Goal: Information Seeking & Learning: Learn about a topic

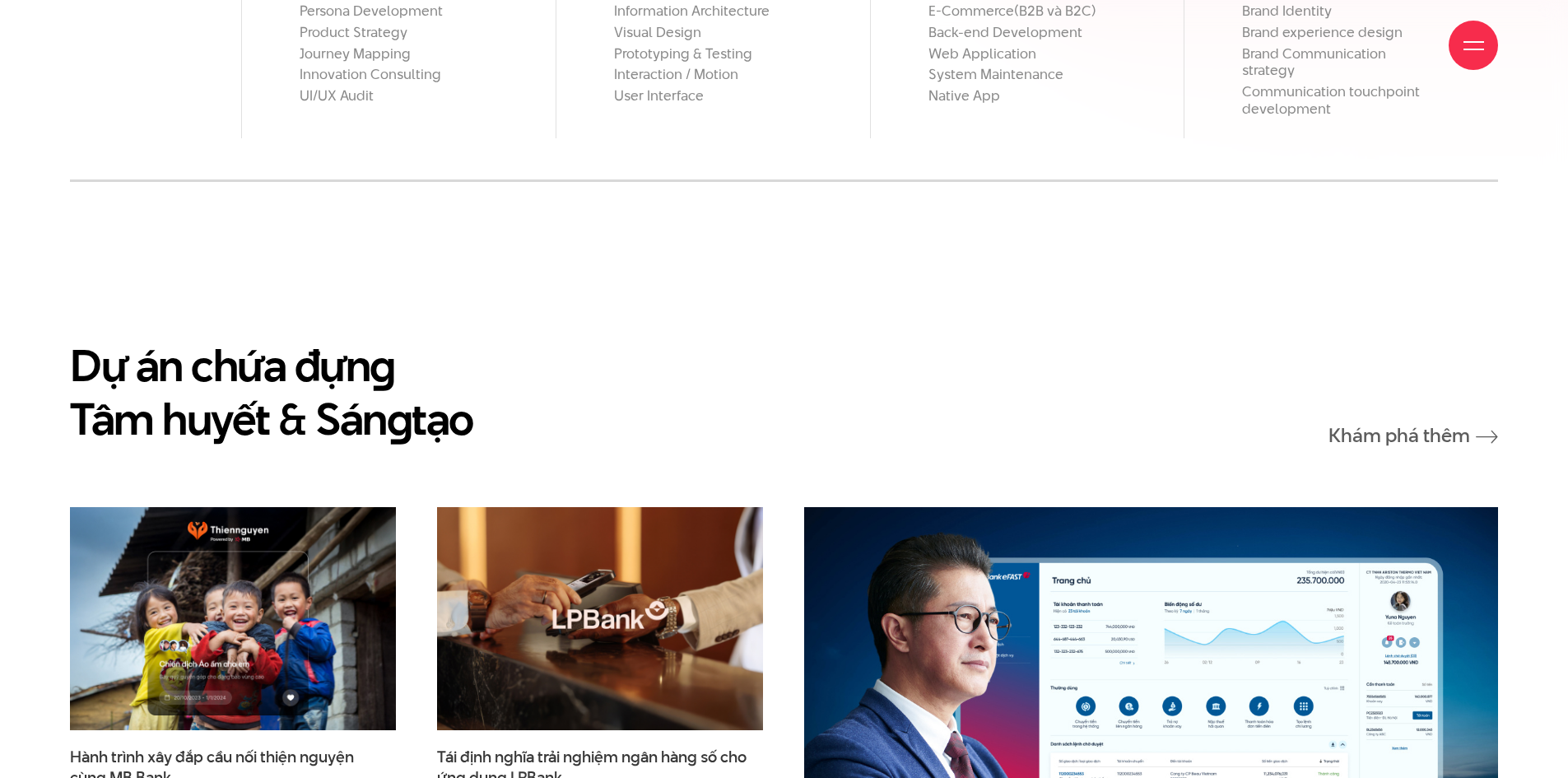
scroll to position [2469, 0]
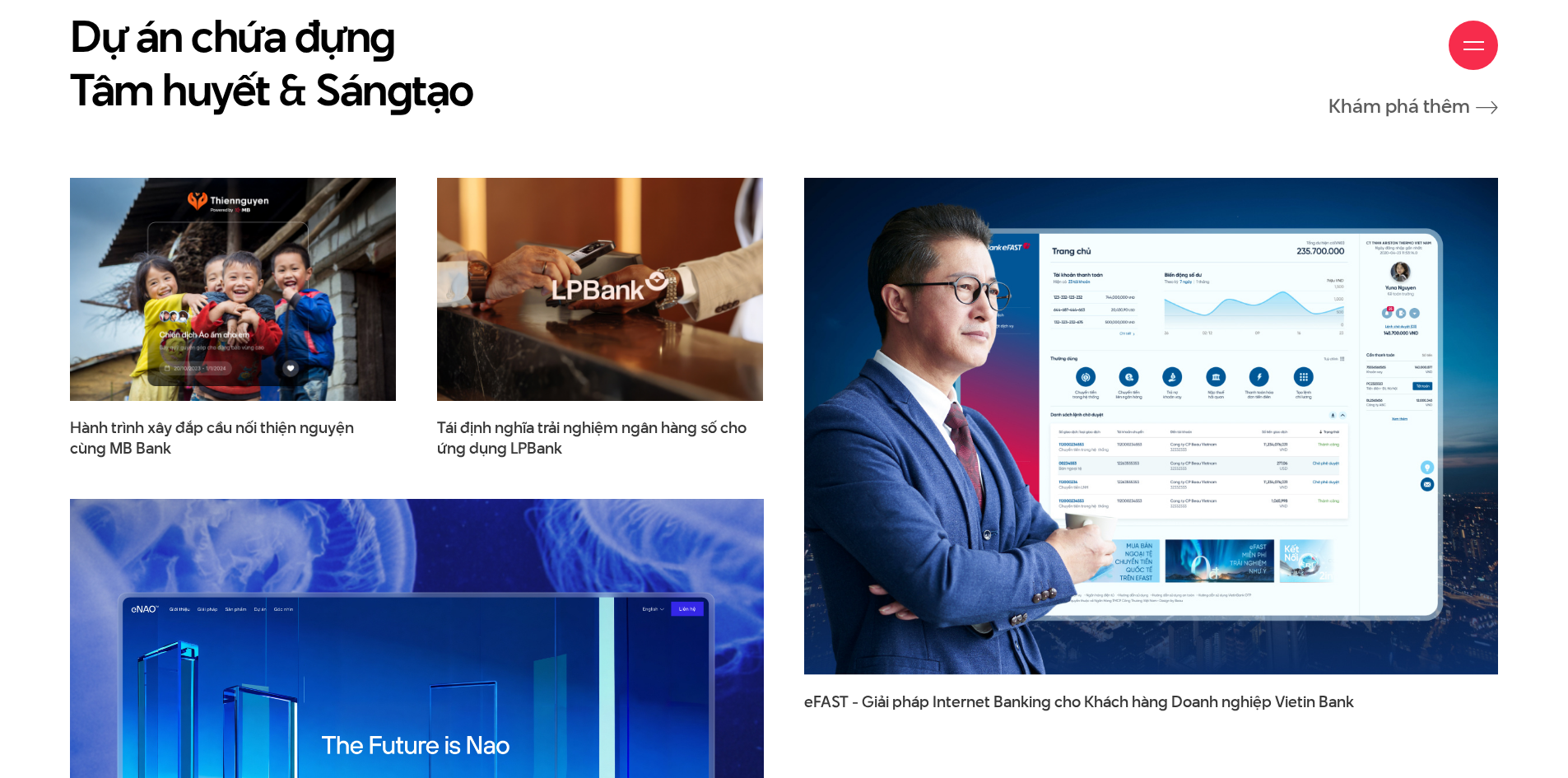
click at [1365, 55] on div "Giới thiệu Dự án Dịch vụ Góc nhìn Liên hệ" at bounding box center [784, 45] width 1429 height 91
click at [1360, 45] on div "Giới thiệu Dự án Dịch vụ Góc nhìn Liên hệ" at bounding box center [784, 45] width 1429 height 91
click at [1356, 43] on div "Giới thiệu Dự án Dịch vụ Góc nhìn Liên hệ" at bounding box center [784, 45] width 1429 height 91
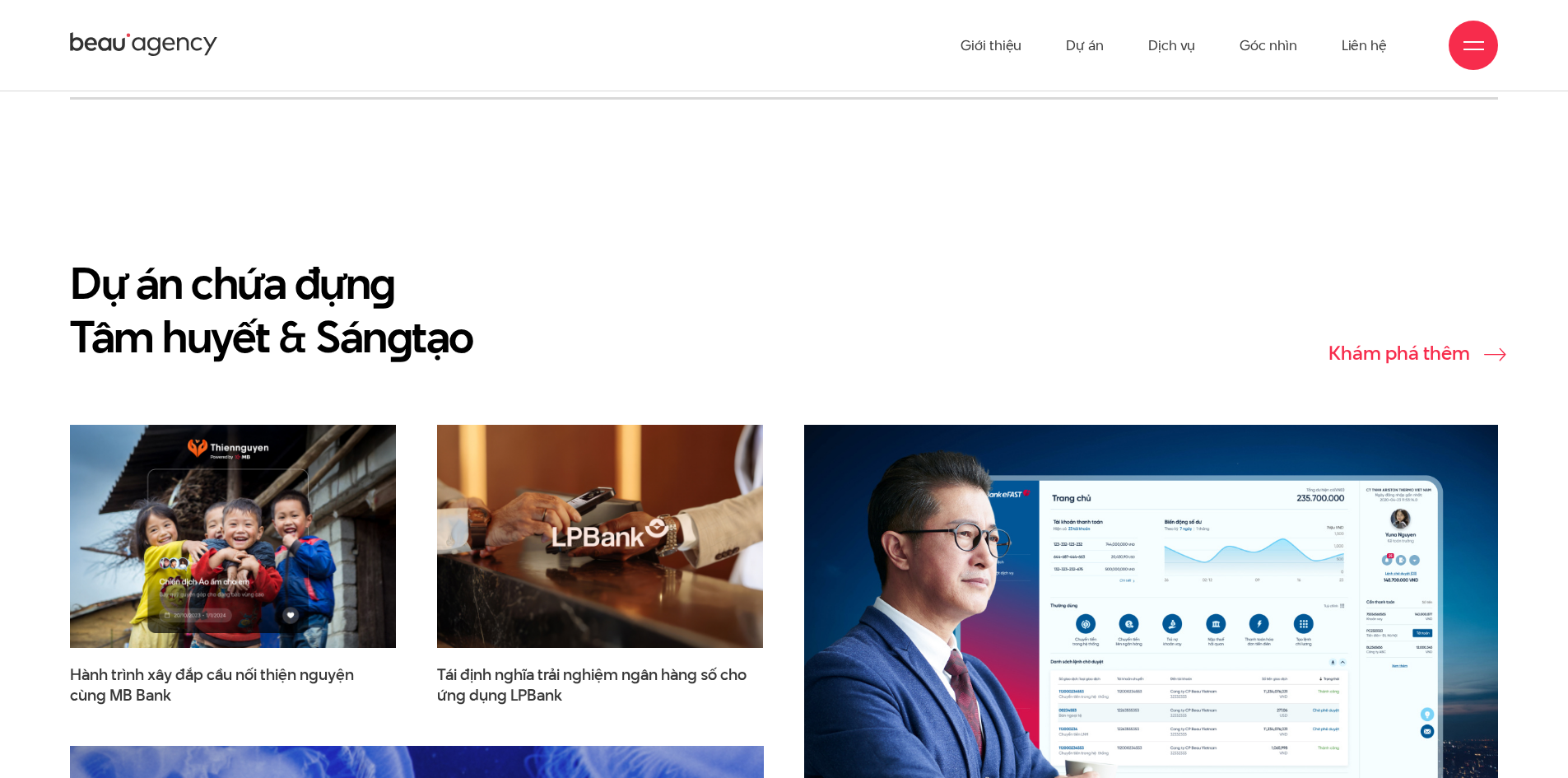
click at [1427, 343] on link "Khám phá thêm" at bounding box center [1413, 353] width 170 height 20
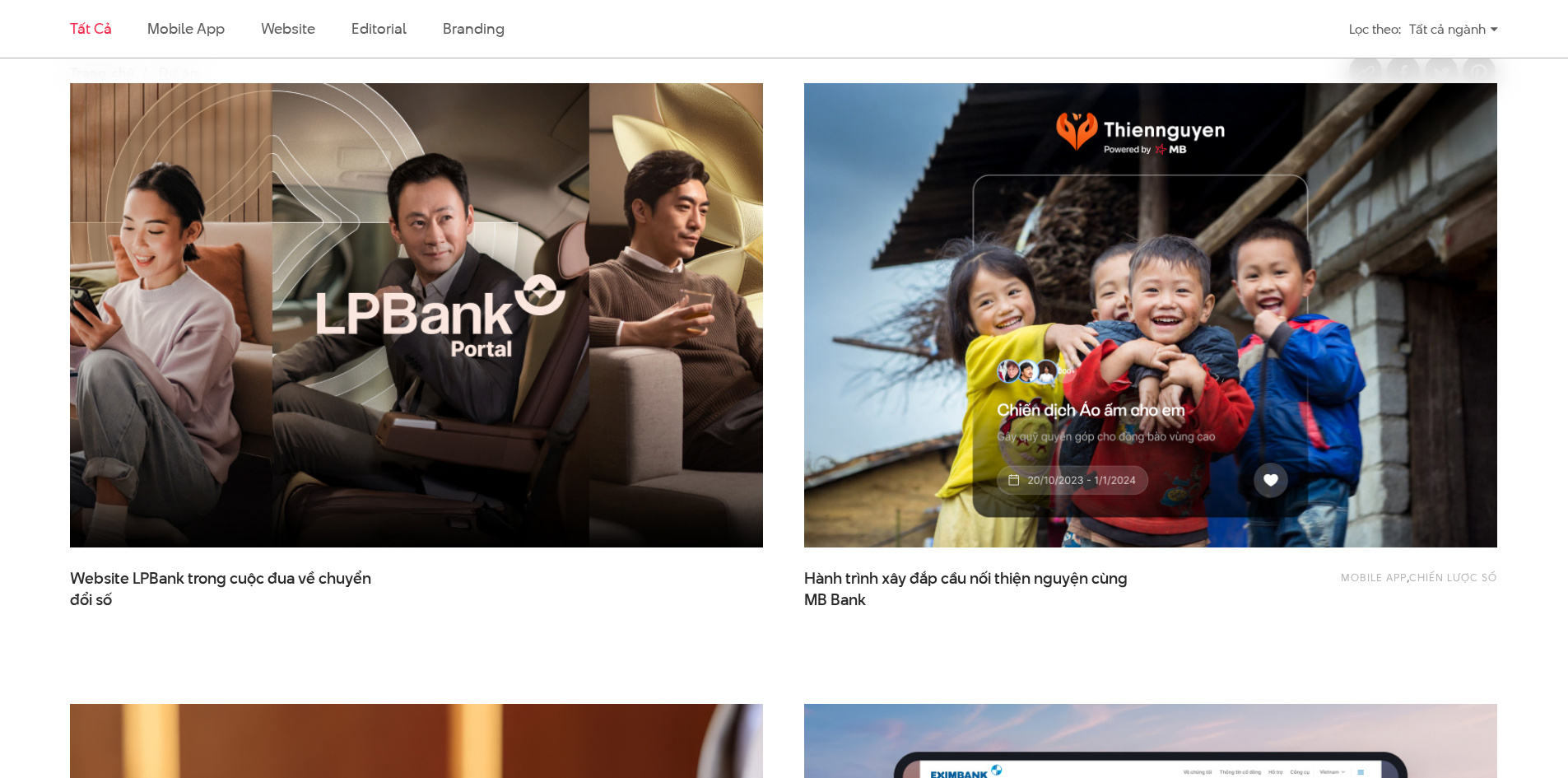
scroll to position [1070, 0]
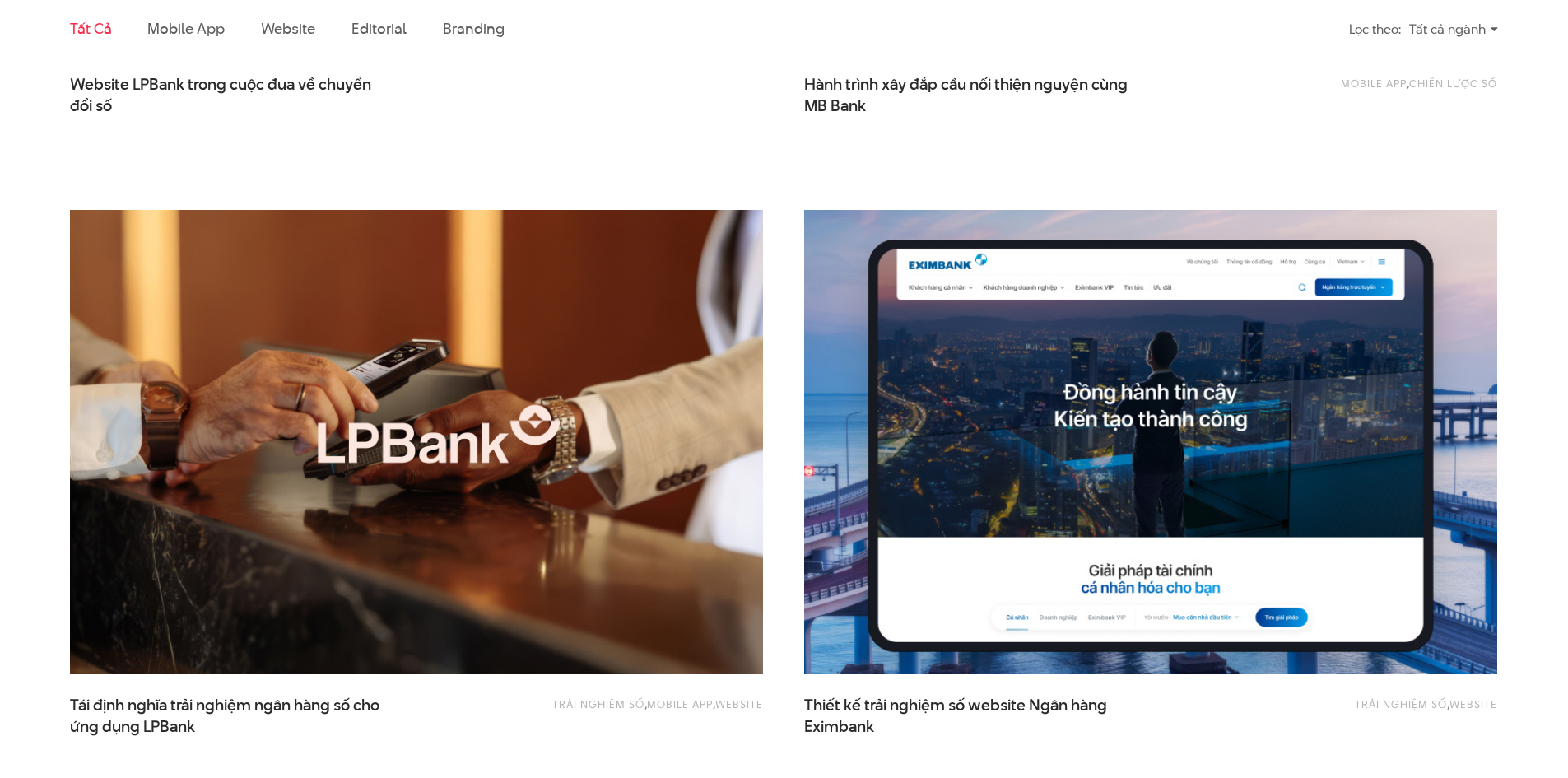
click at [1161, 533] on img at bounding box center [1150, 442] width 762 height 511
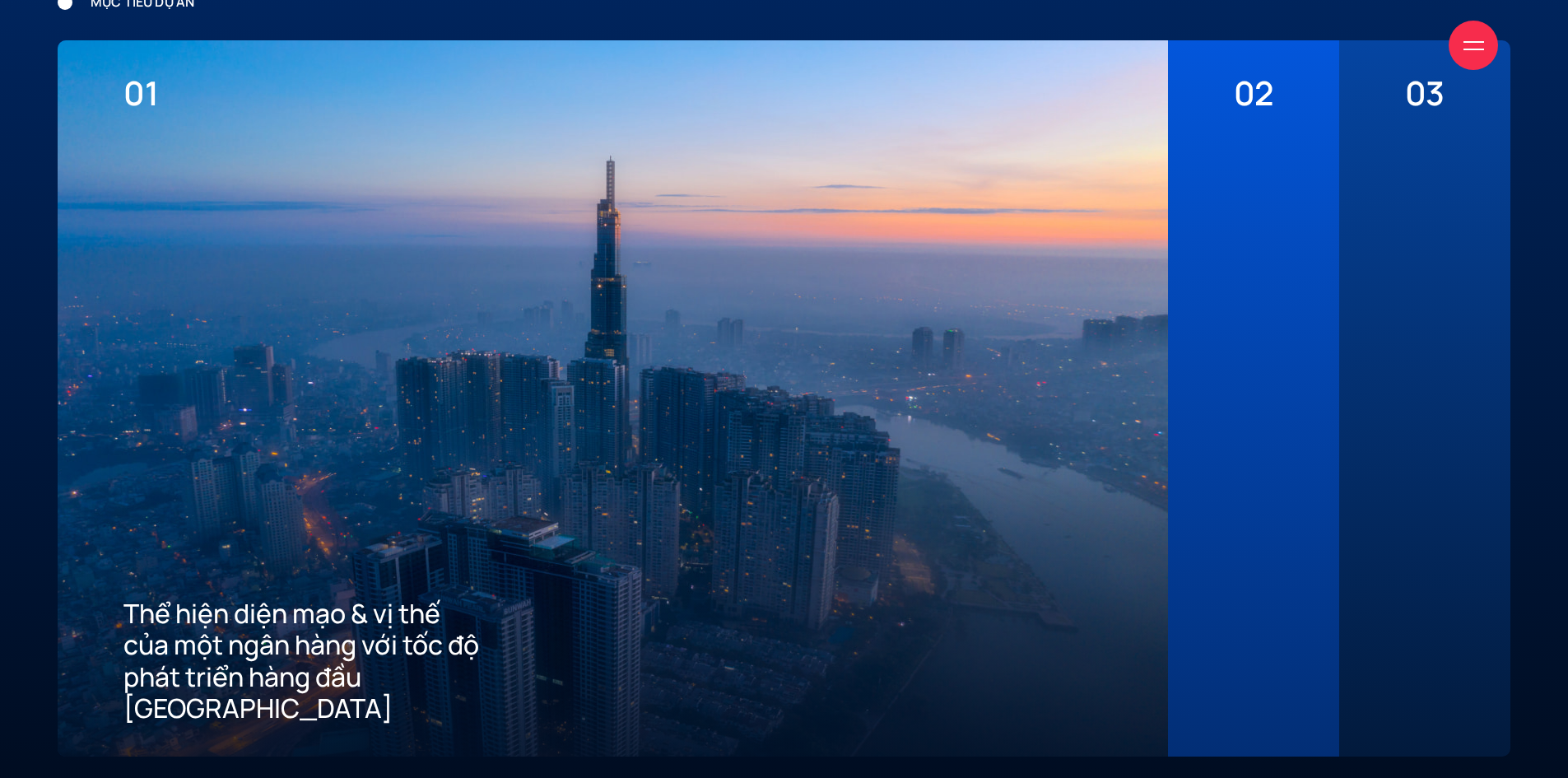
scroll to position [4445, 0]
click at [1241, 398] on div at bounding box center [1254, 417] width 39 height 611
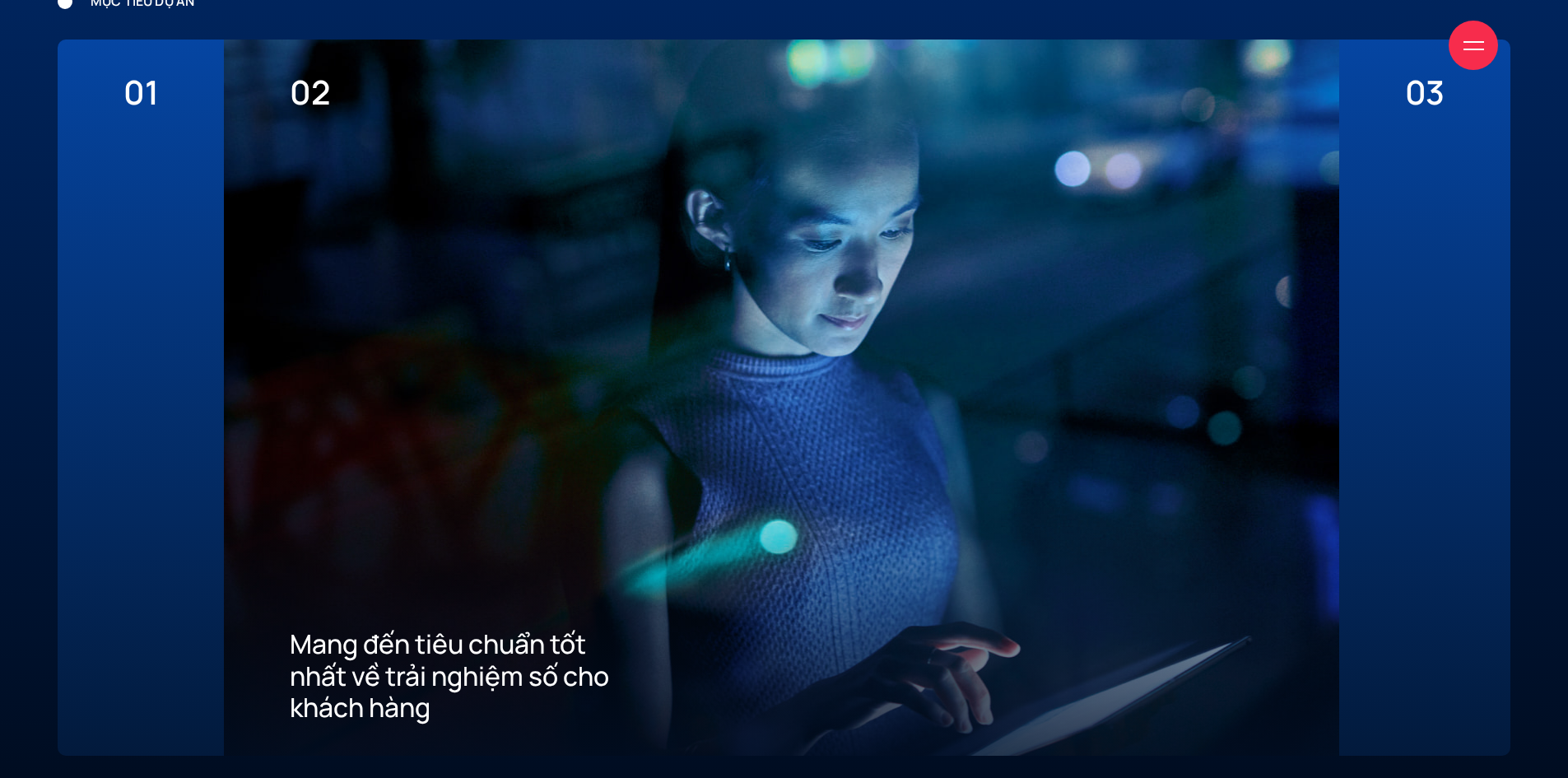
click at [1361, 431] on div "03 Xây dựng ưu thế cạnh tranh thu hút khách hàng mới về App" at bounding box center [1425, 397] width 171 height 716
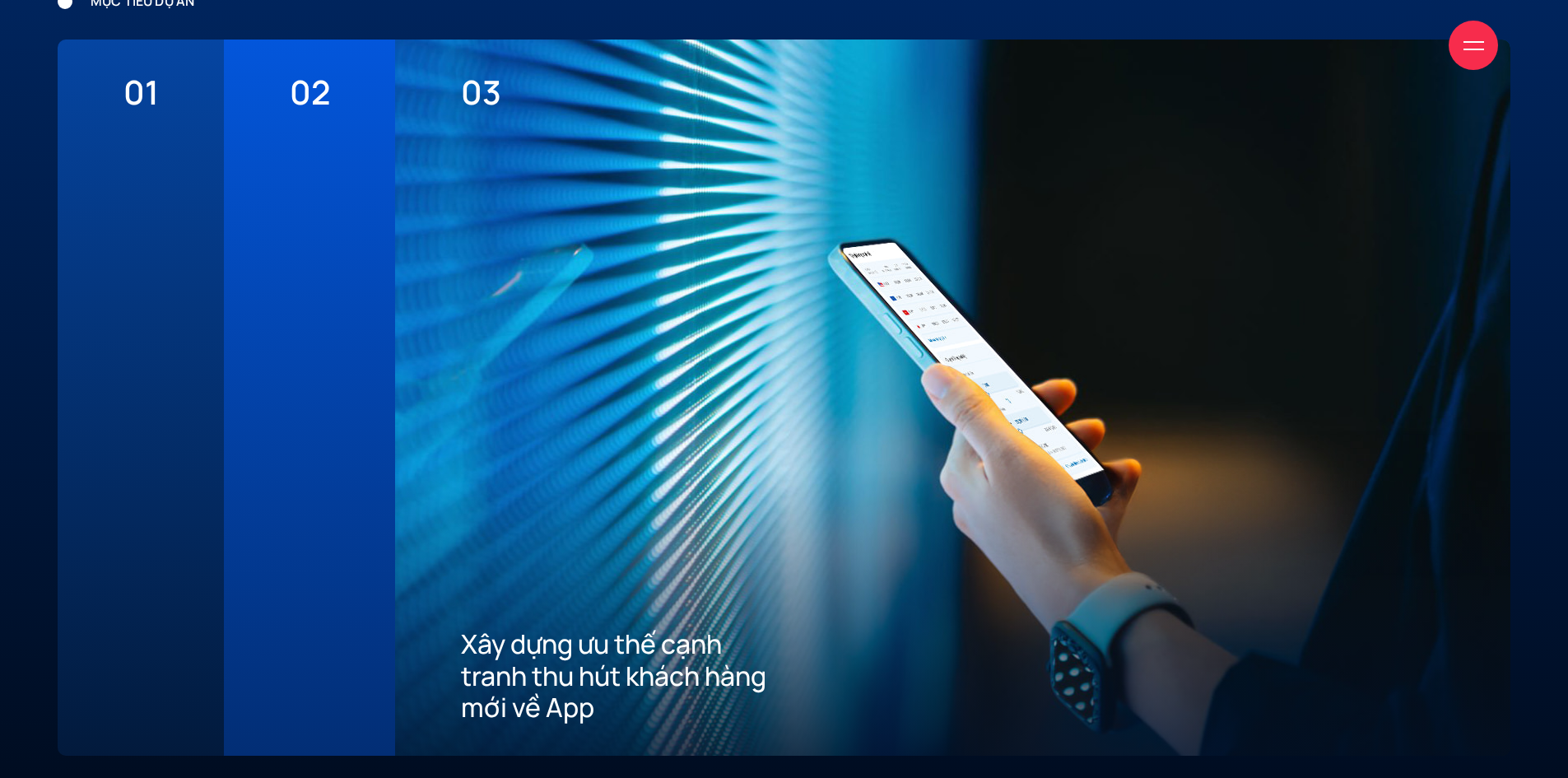
click at [162, 208] on div "01 Thể hiện diện mạo & vị thế của một ngân hàng với tốc độ phát triển hàng đầu …" at bounding box center [141, 397] width 166 height 716
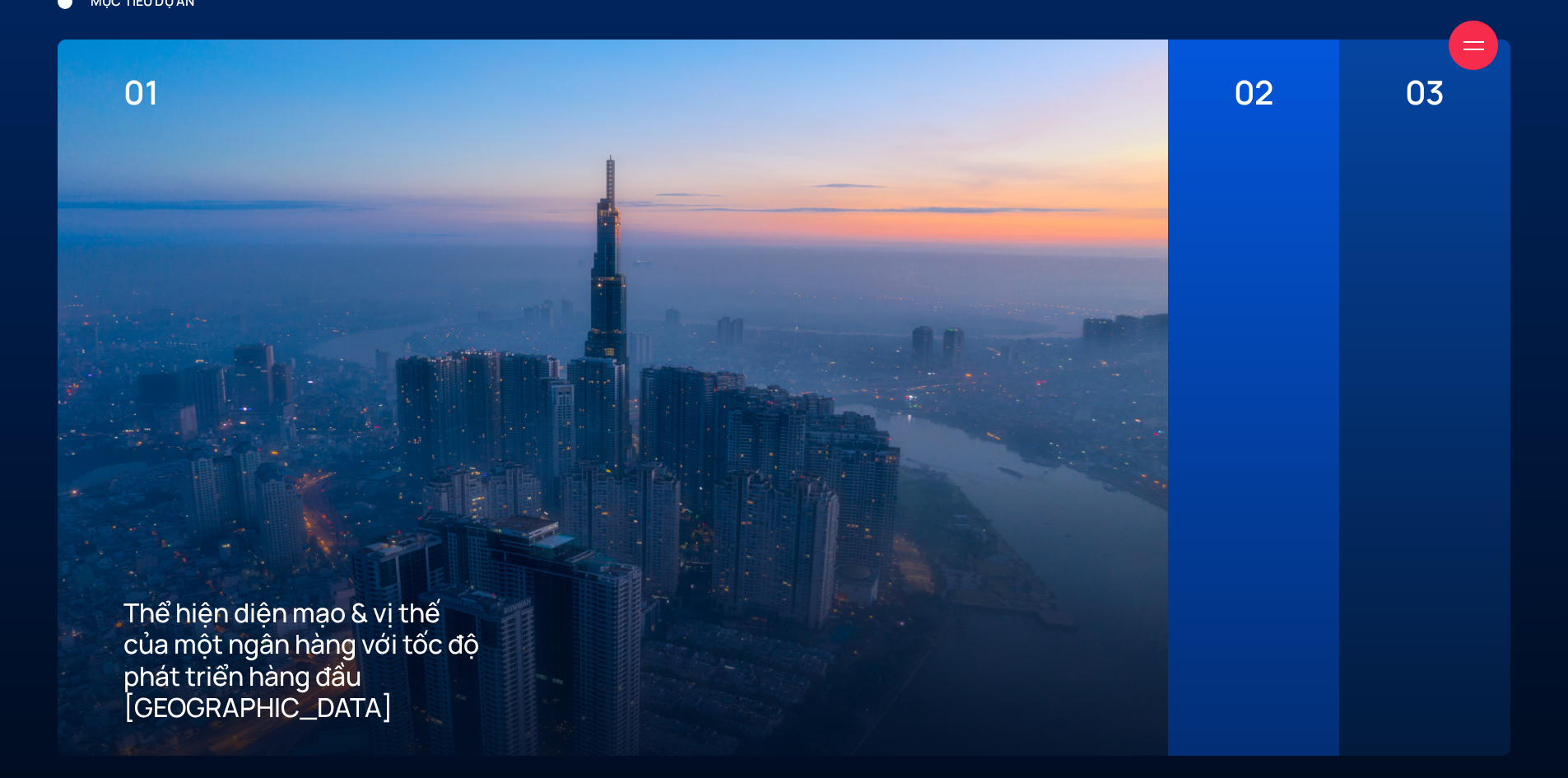
click at [1260, 382] on div at bounding box center [1254, 417] width 39 height 611
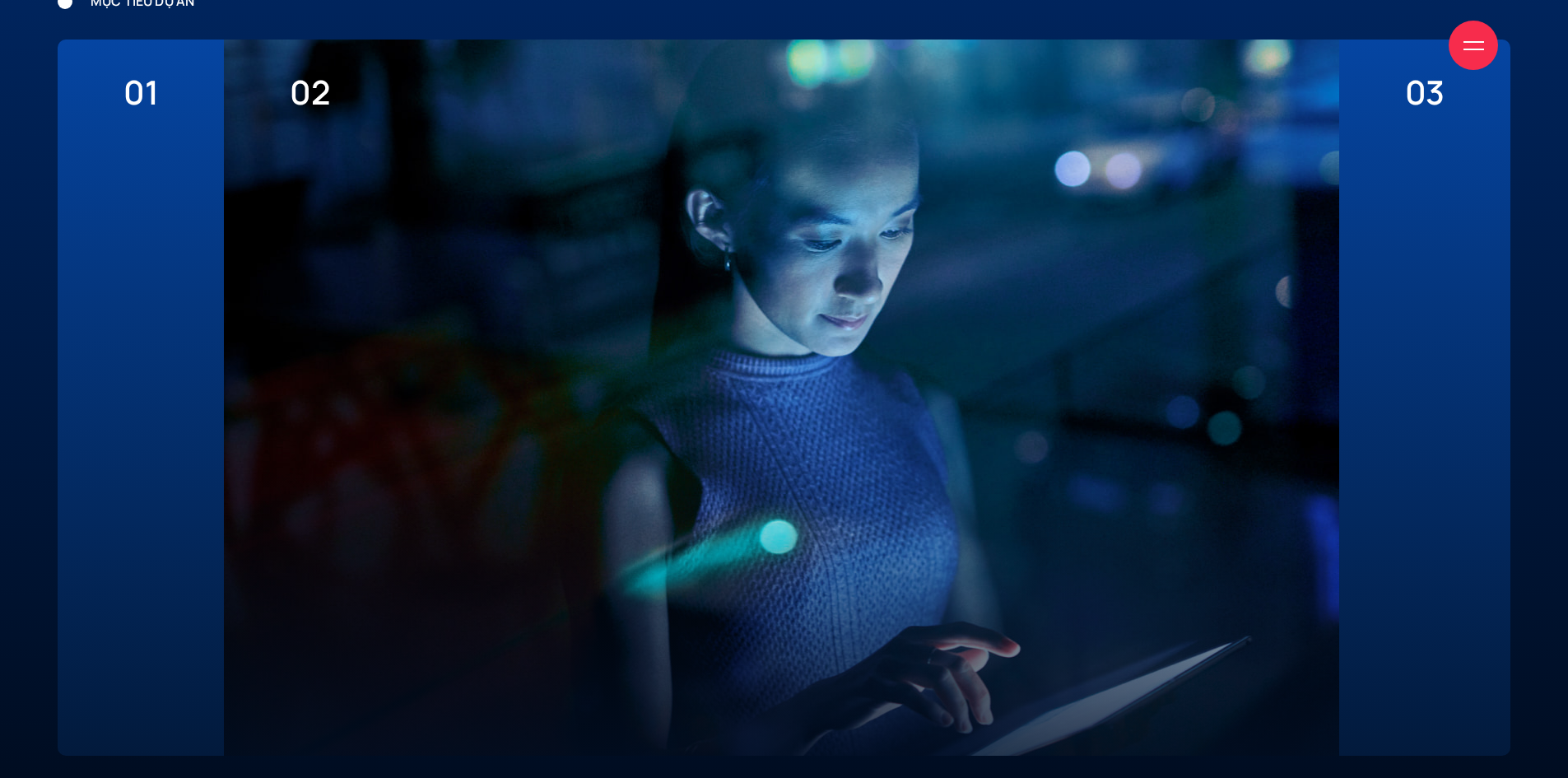
click at [1330, 386] on div at bounding box center [782, 397] width 1116 height 716
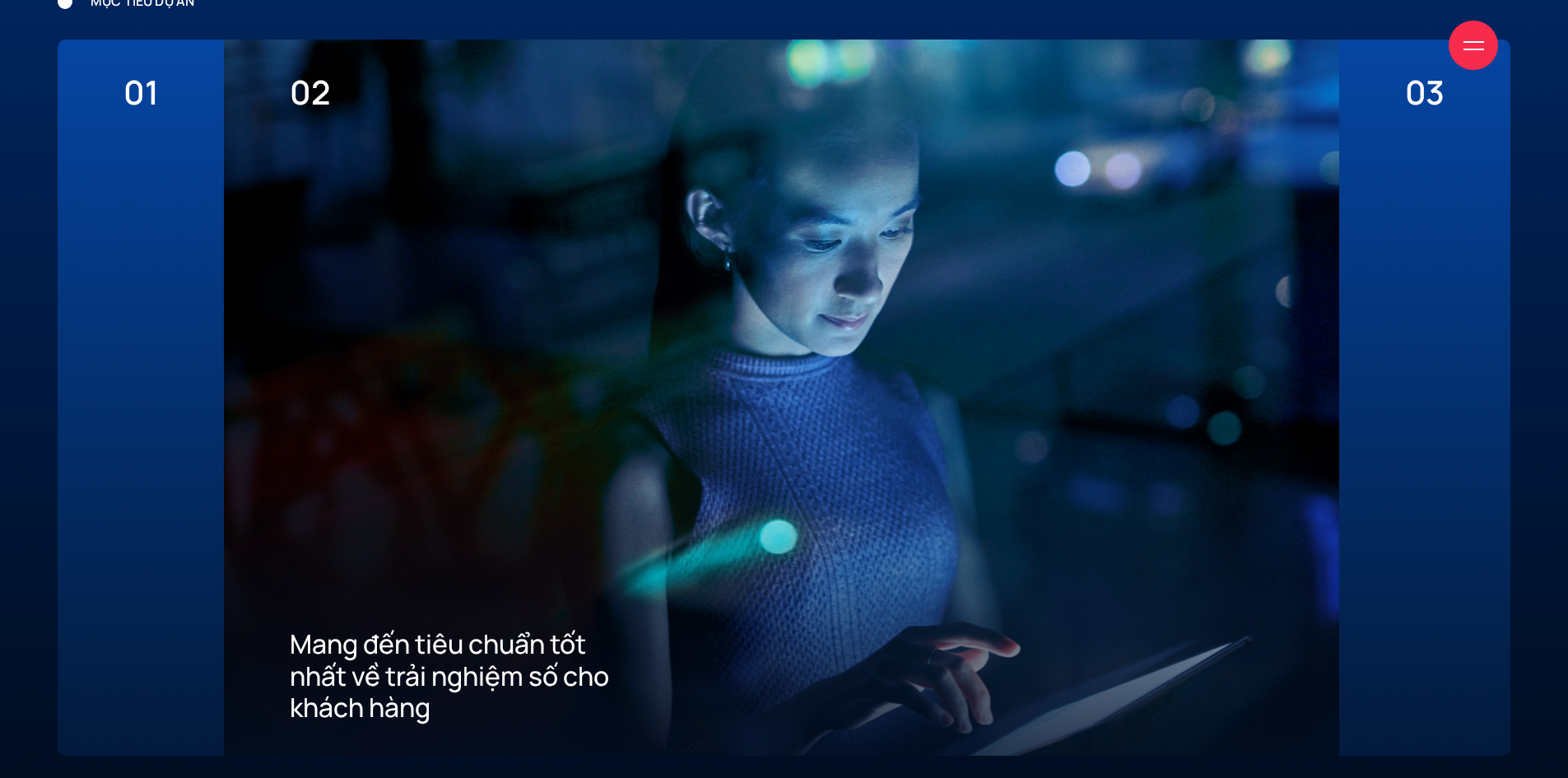
click at [1365, 384] on div "03 Xây dựng ưu thế cạnh tranh thu hút khách hàng mới về App" at bounding box center [1425, 397] width 171 height 716
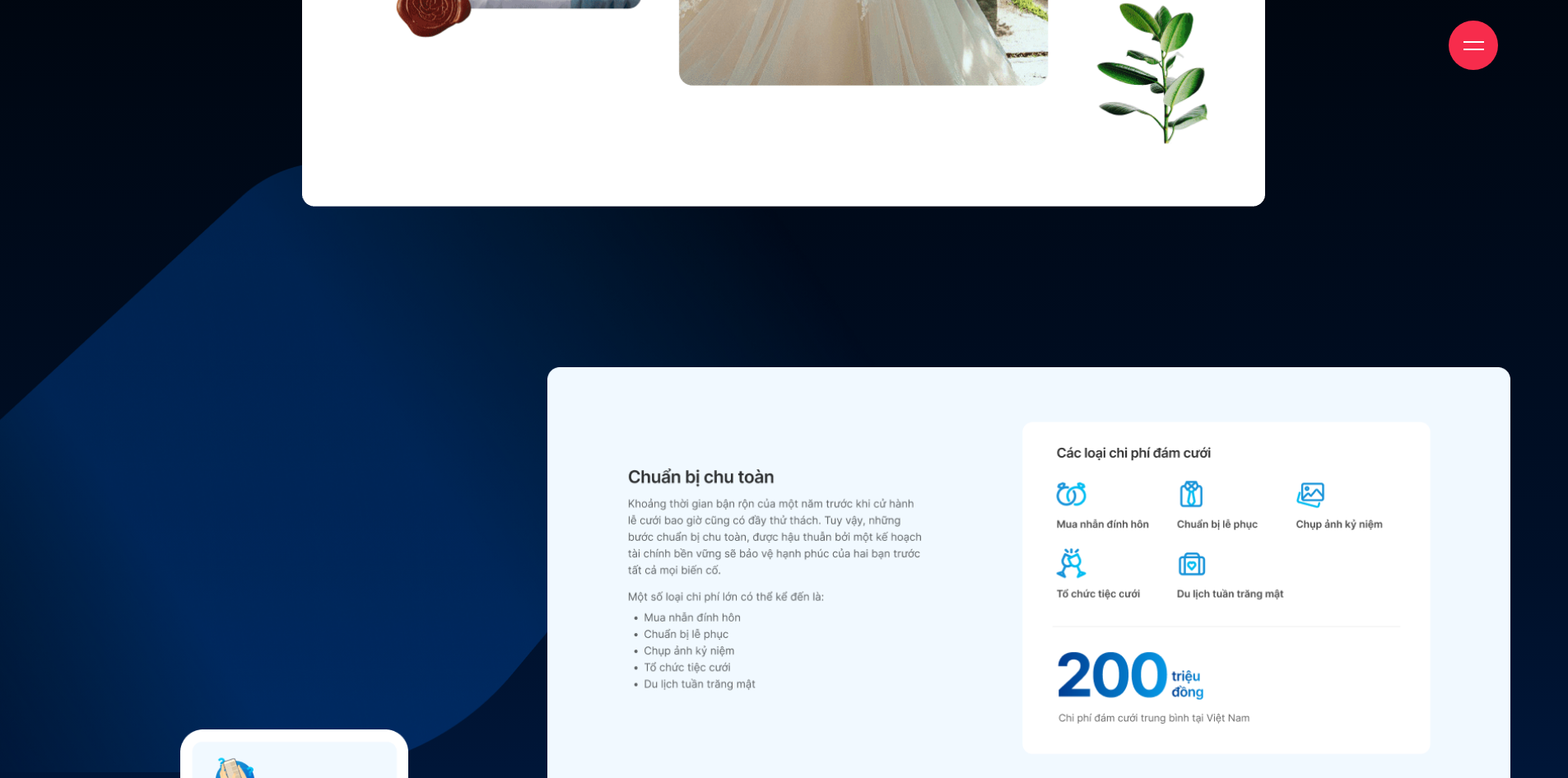
scroll to position [20341, 0]
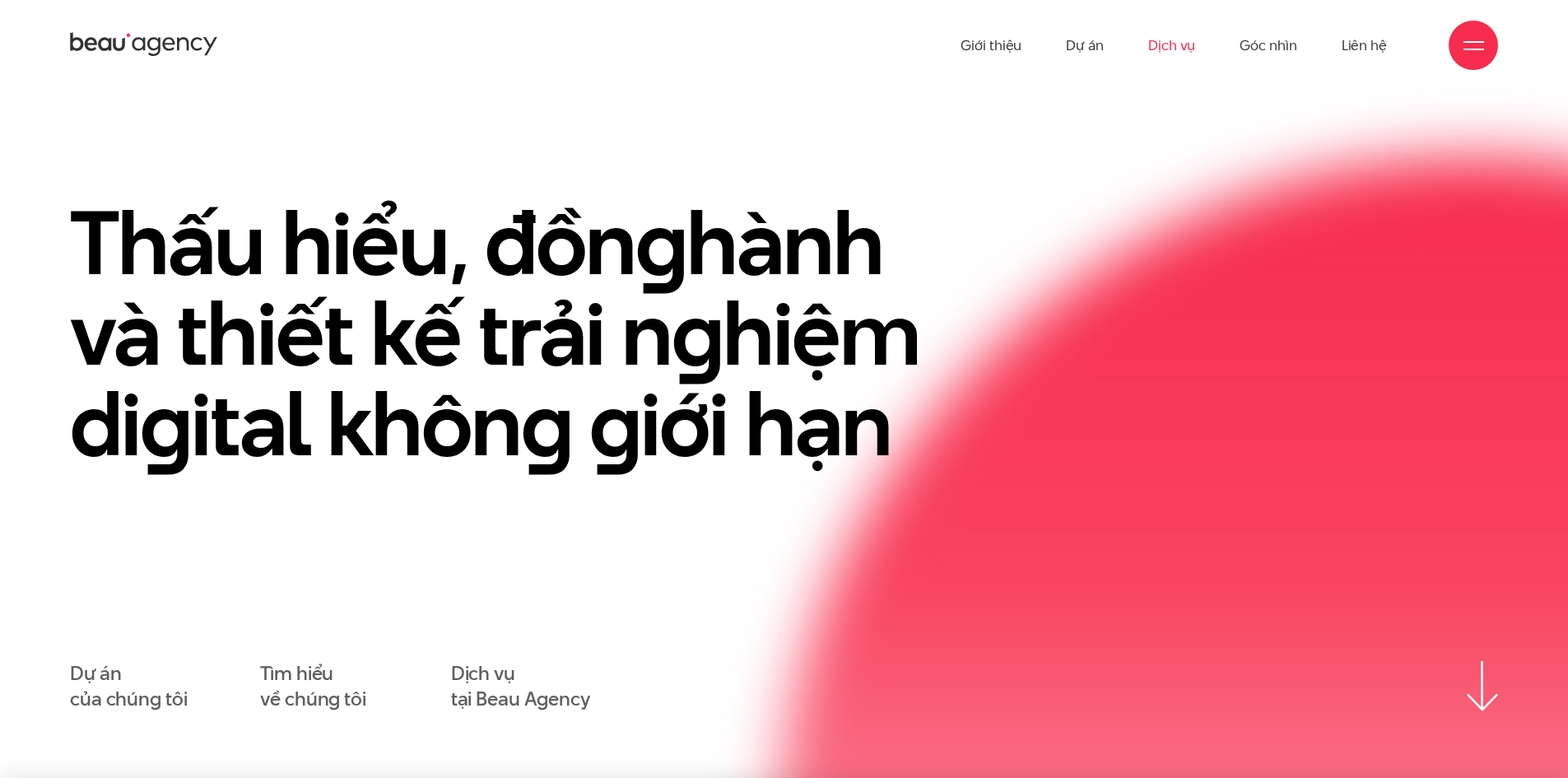
click at [1161, 50] on link "Dịch vụ" at bounding box center [1172, 45] width 47 height 91
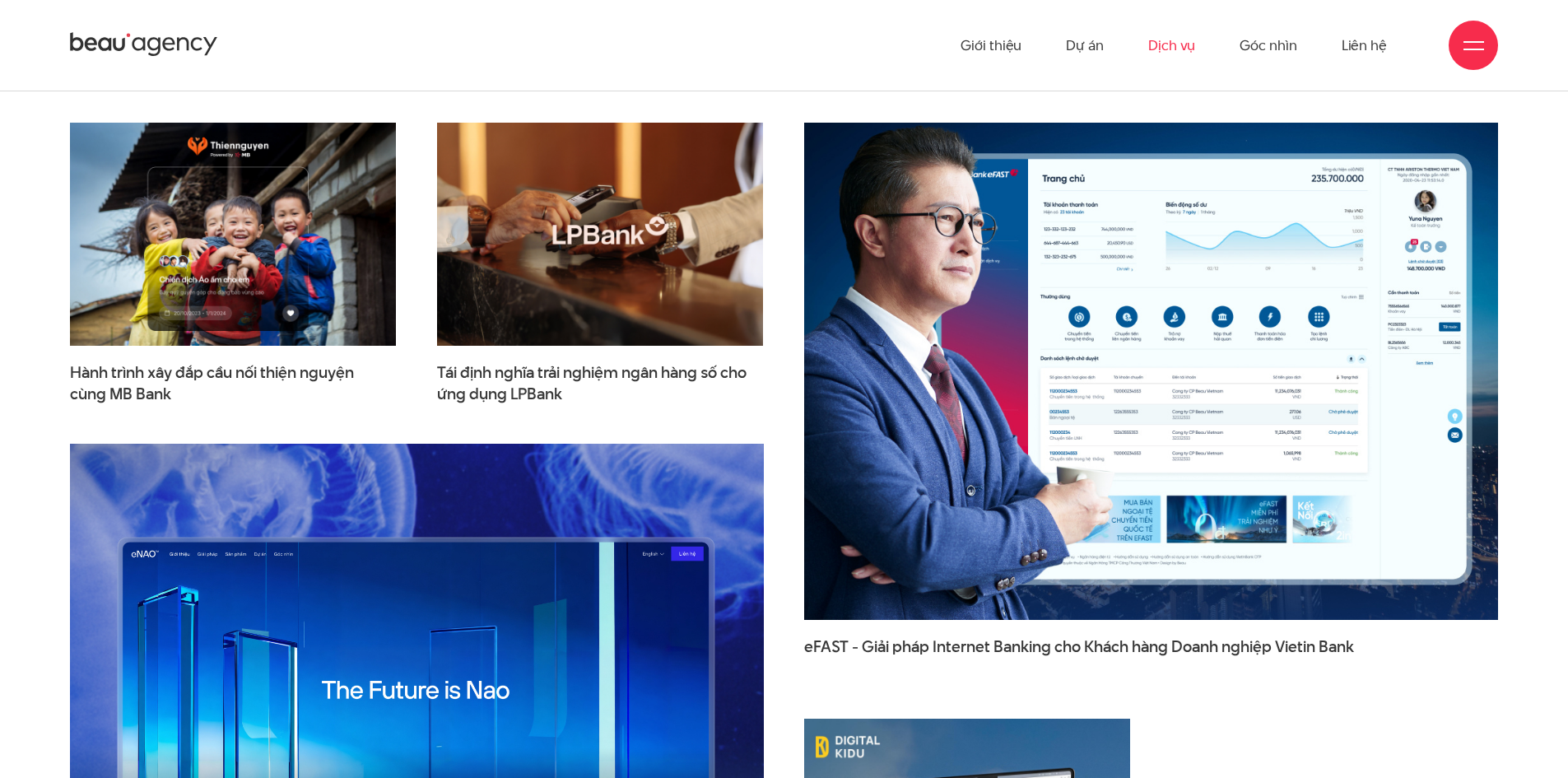
scroll to position [4523, 0]
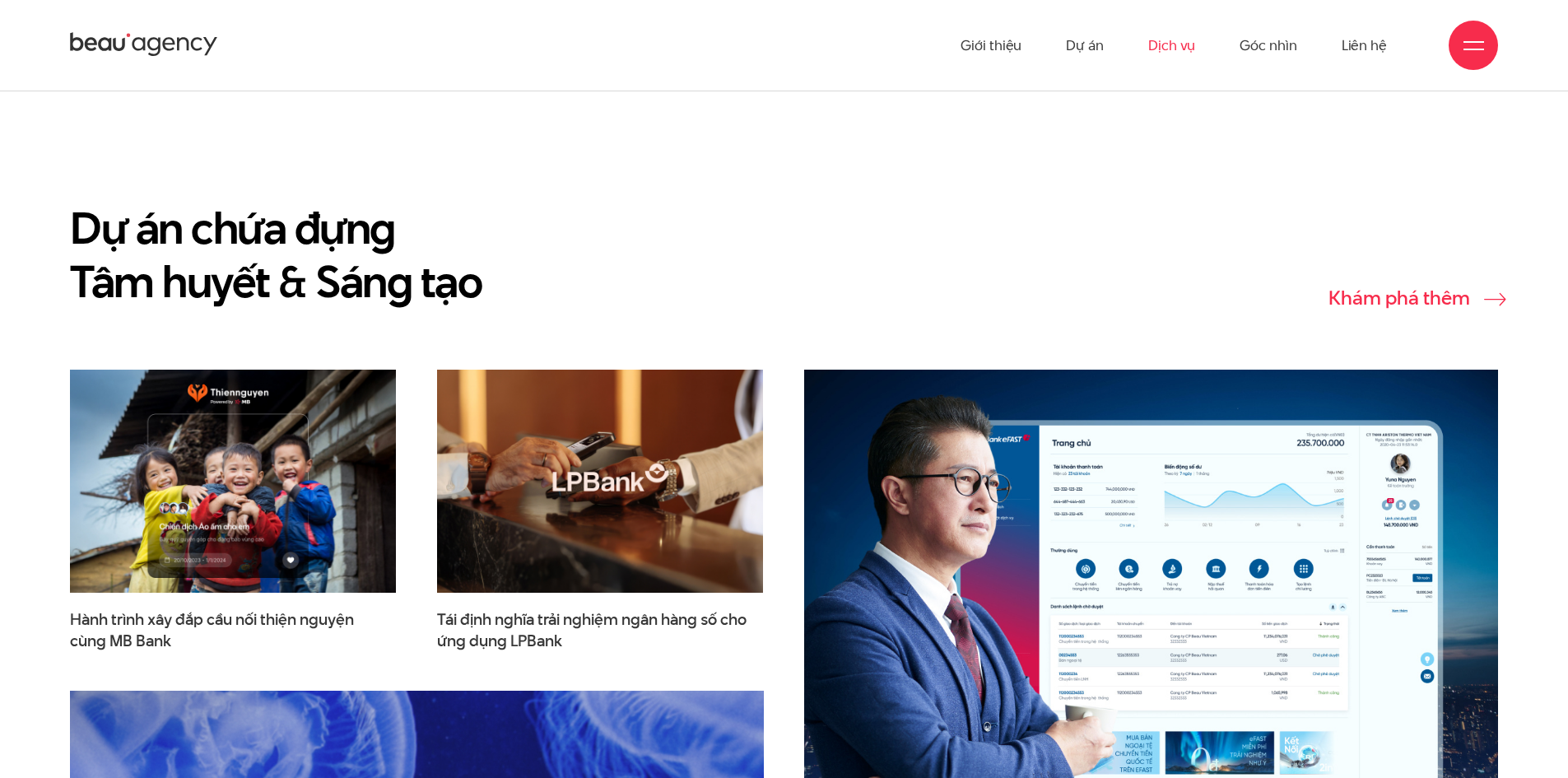
click at [1426, 287] on link "Khám phá thêm" at bounding box center [1413, 297] width 170 height 20
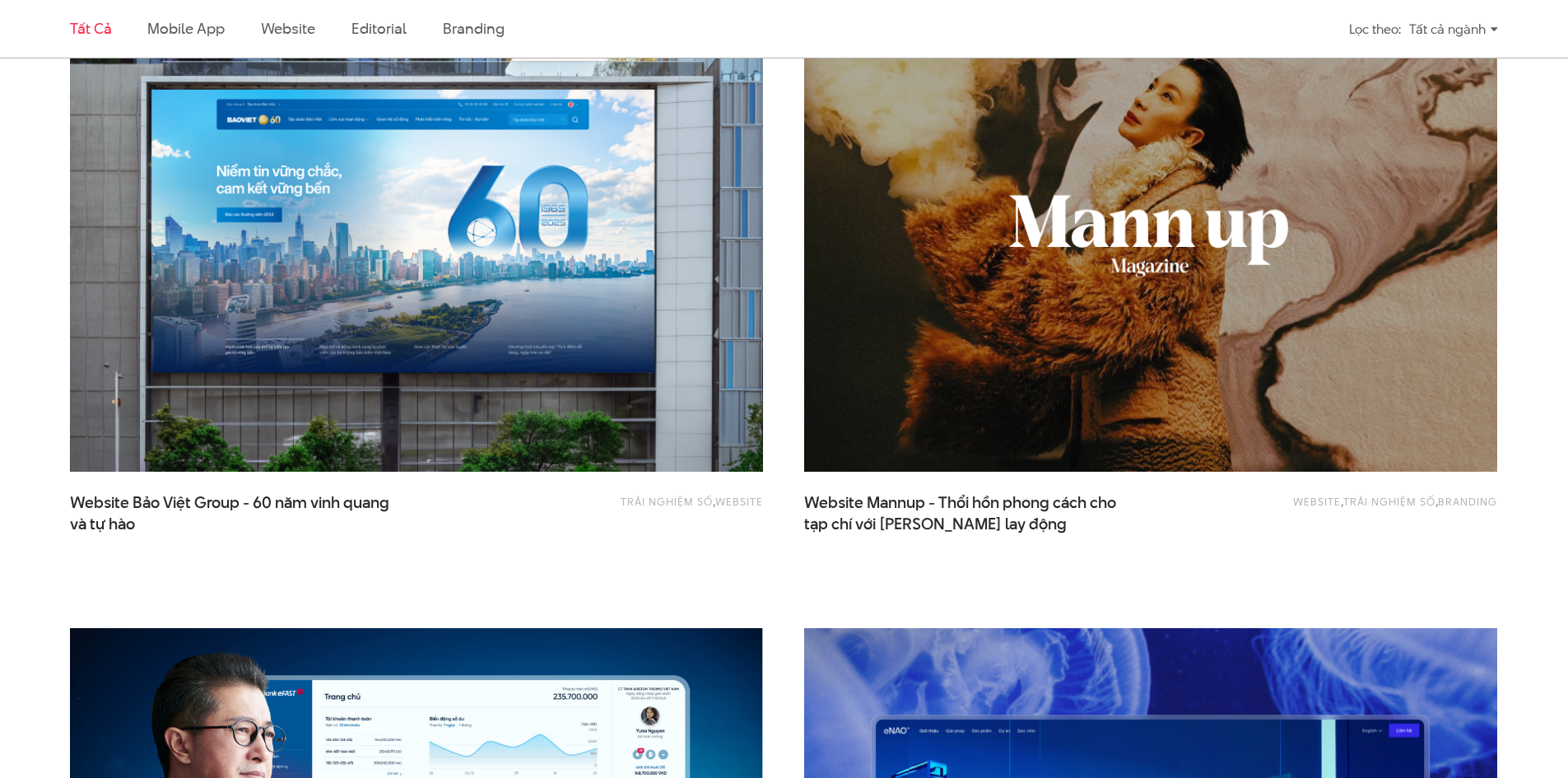
scroll to position [2222, 0]
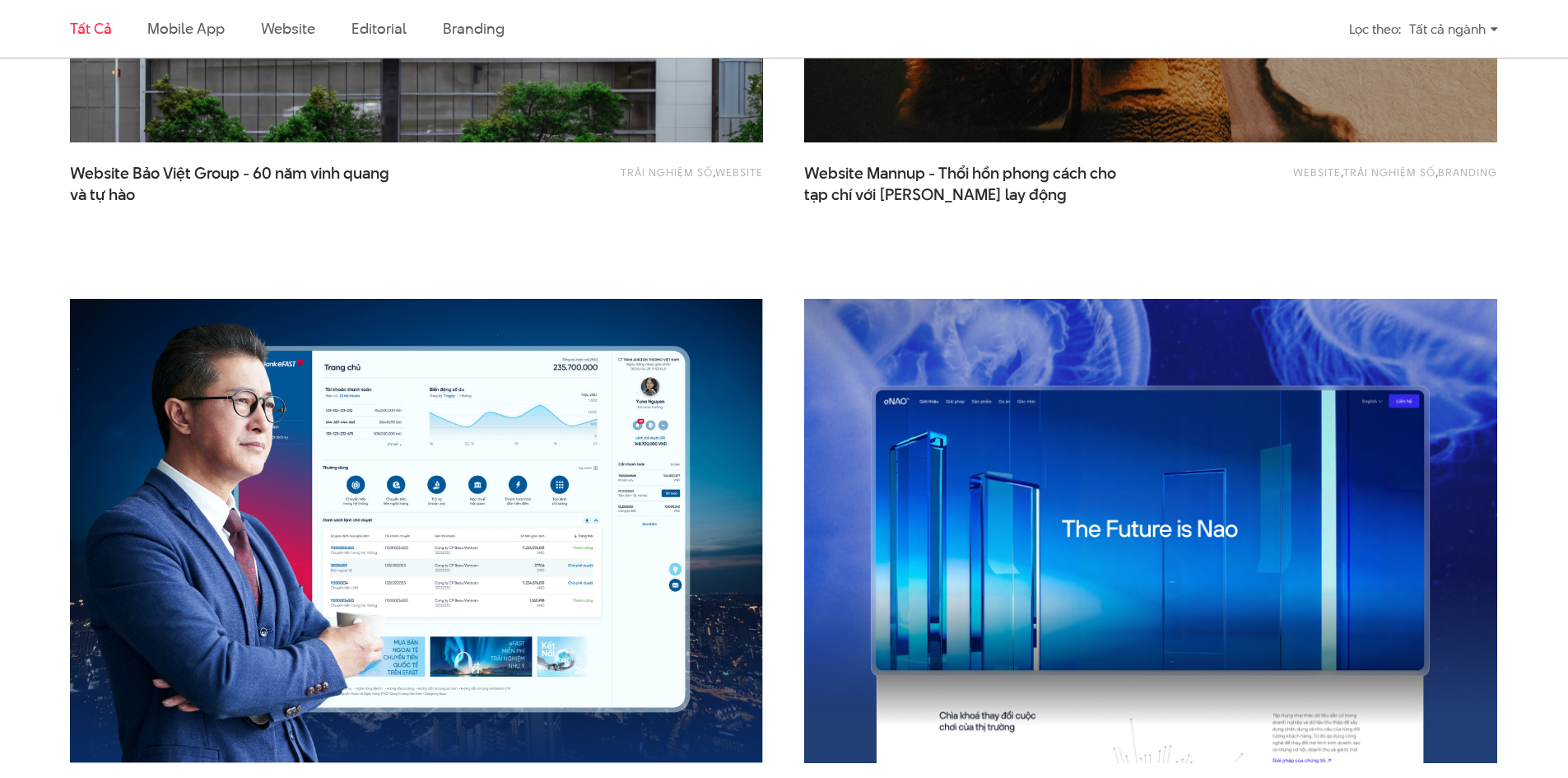
click at [987, 31] on ul "Tất cả Mobile app Website Editorial Branding" at bounding box center [600, 29] width 1061 height 58
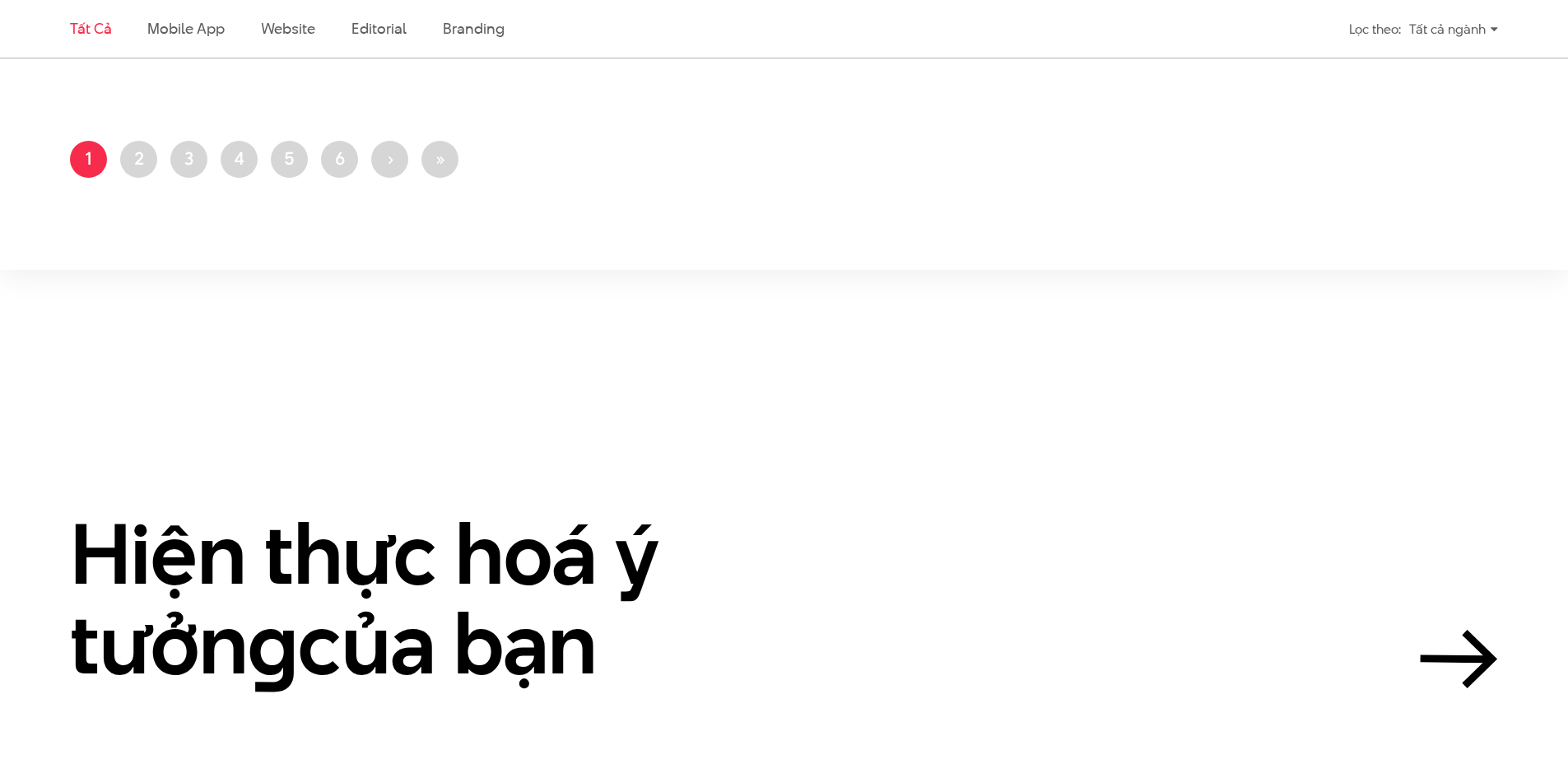
scroll to position [3951, 0]
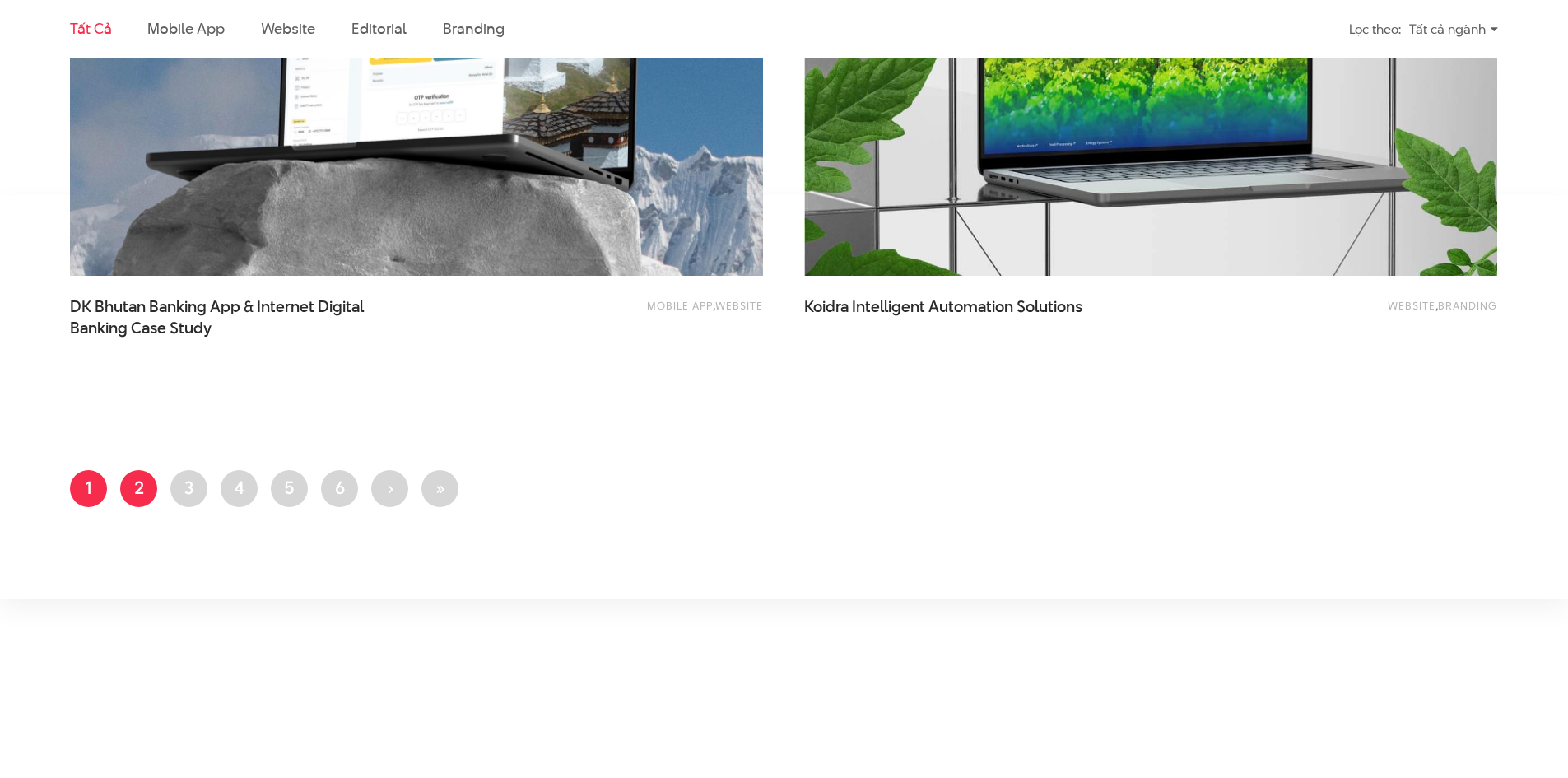
click at [134, 480] on link "Trang 2" at bounding box center [139, 488] width 37 height 37
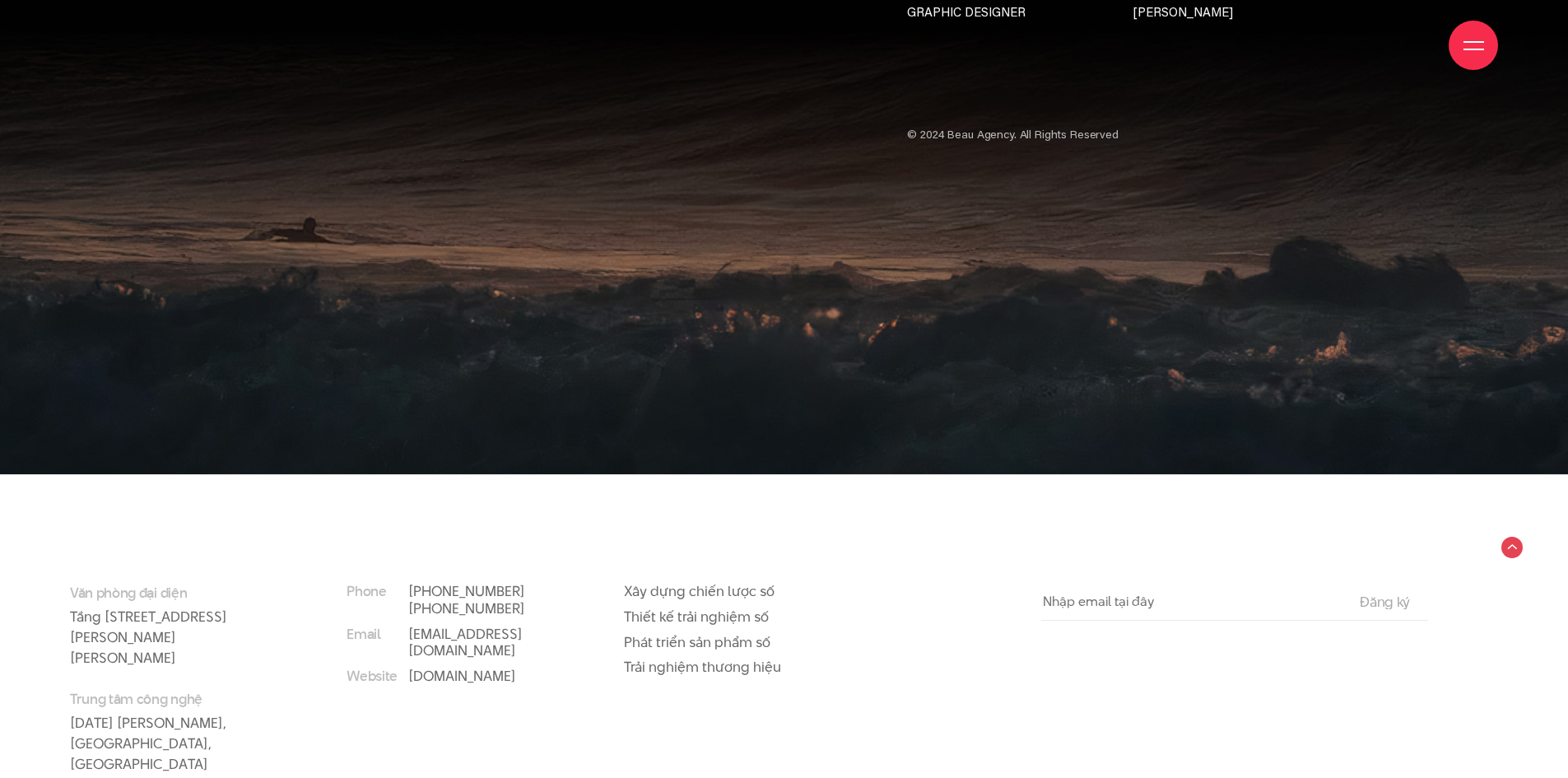
scroll to position [13875, 0]
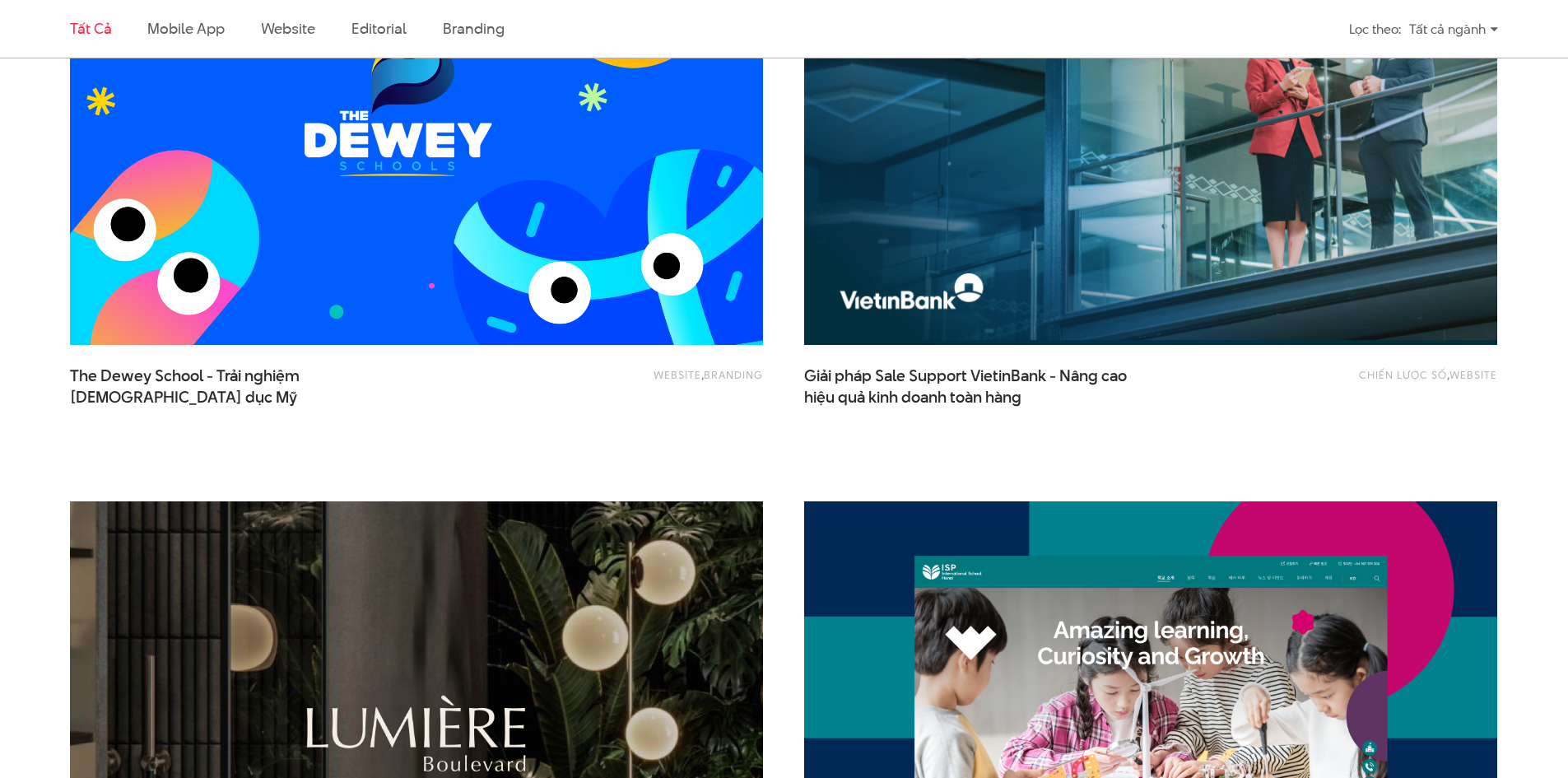
scroll to position [1729, 0]
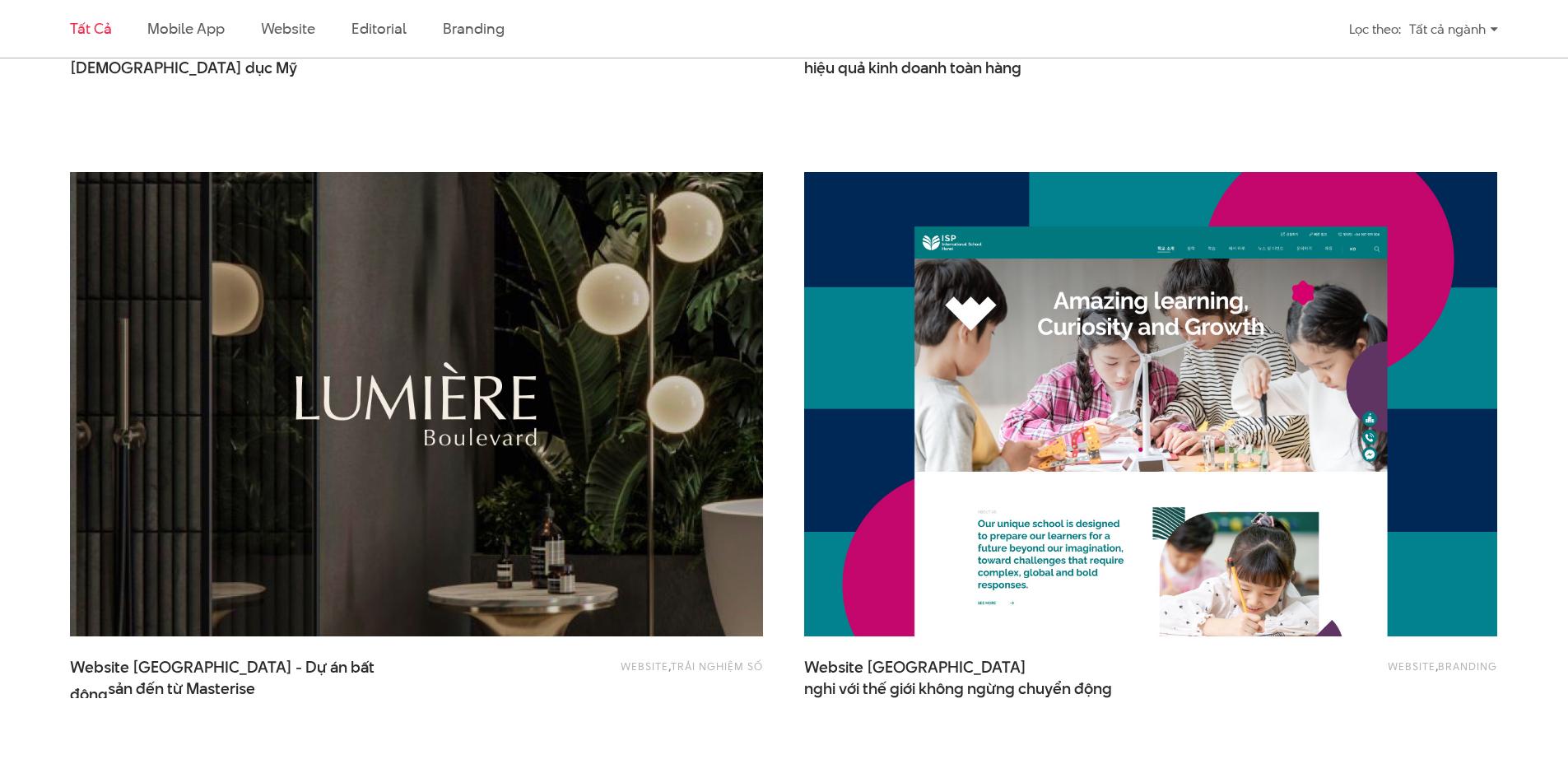
click at [580, 364] on img at bounding box center [416, 404] width 762 height 511
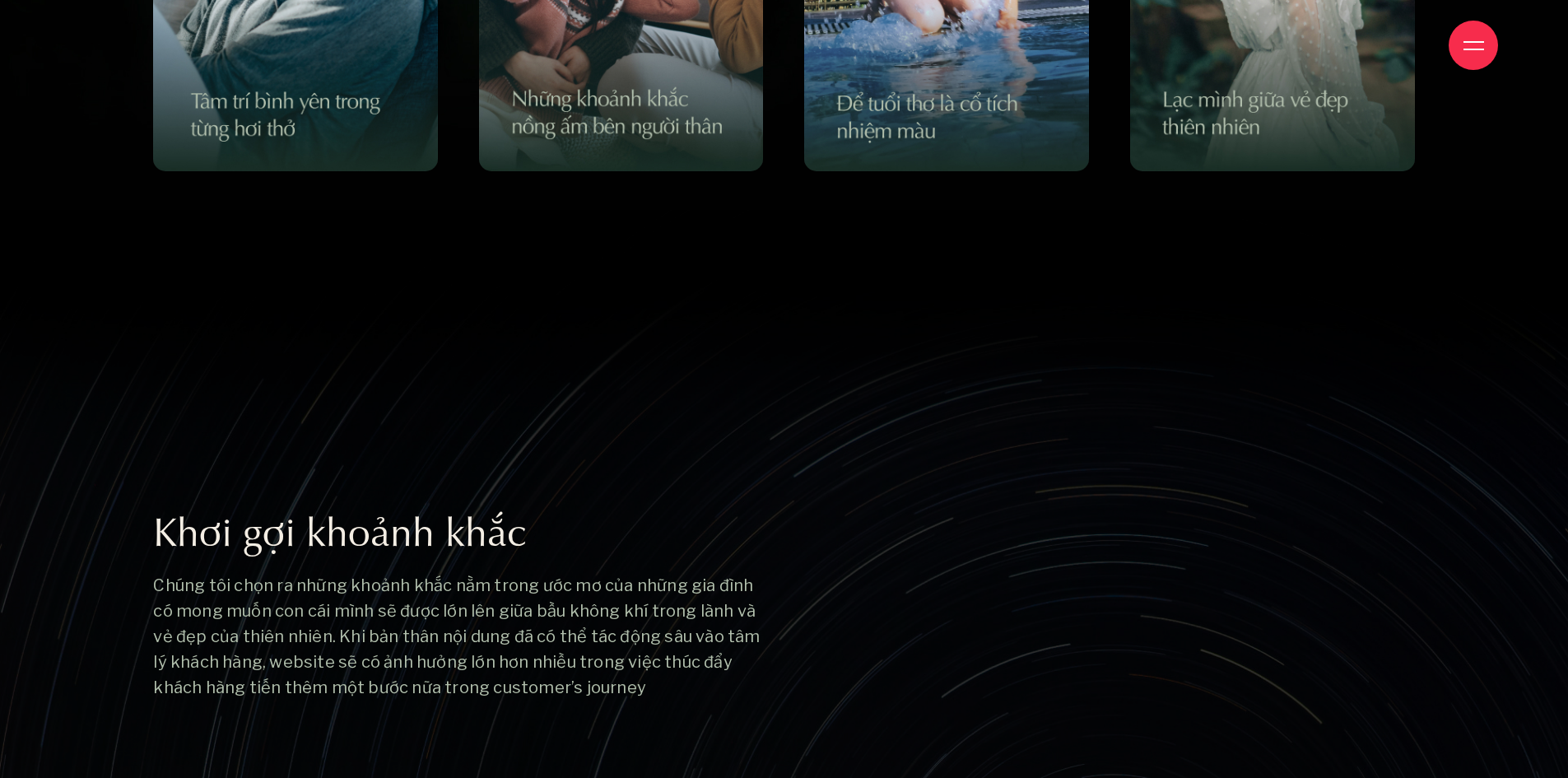
scroll to position [9878, 0]
